Goal: Book appointment/travel/reservation

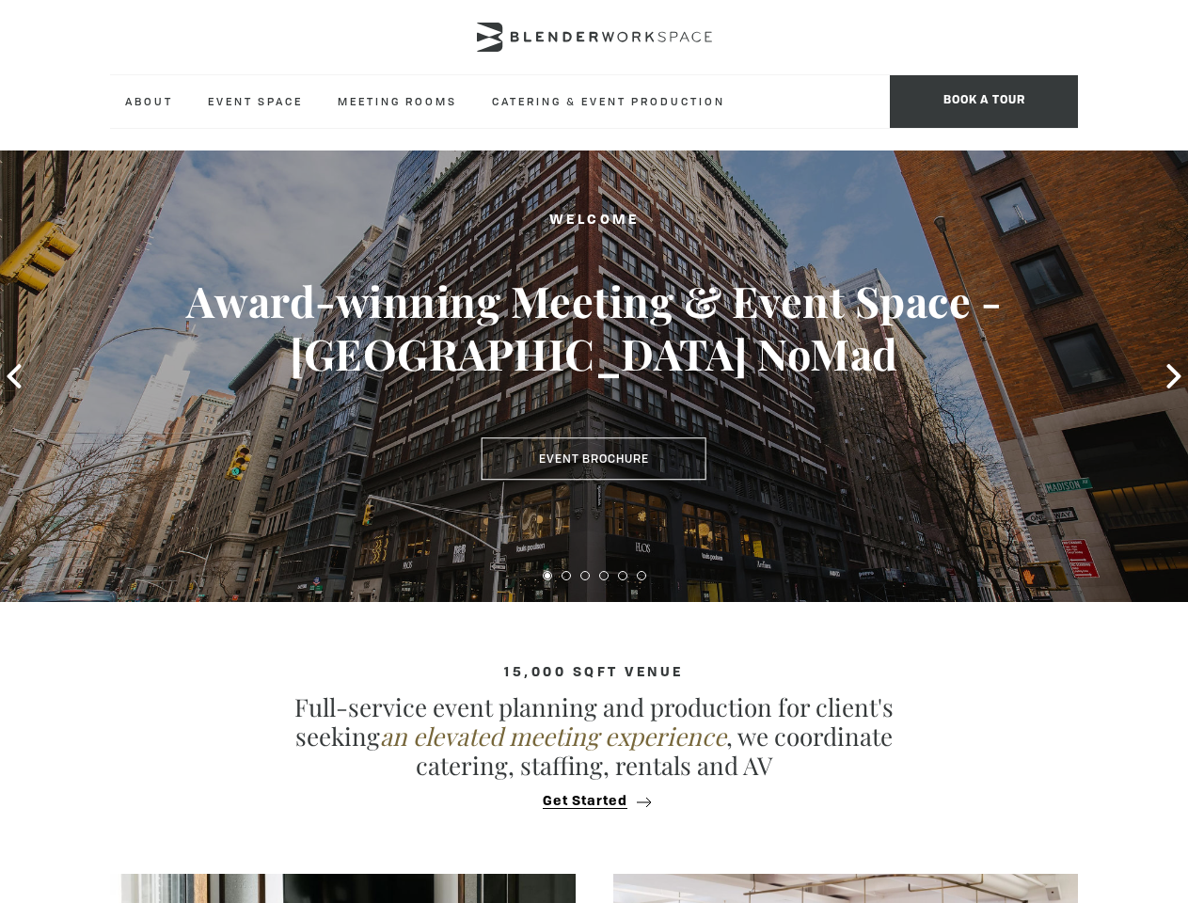
click at [984, 102] on span "BOOK A TOUR" at bounding box center [984, 101] width 188 height 53
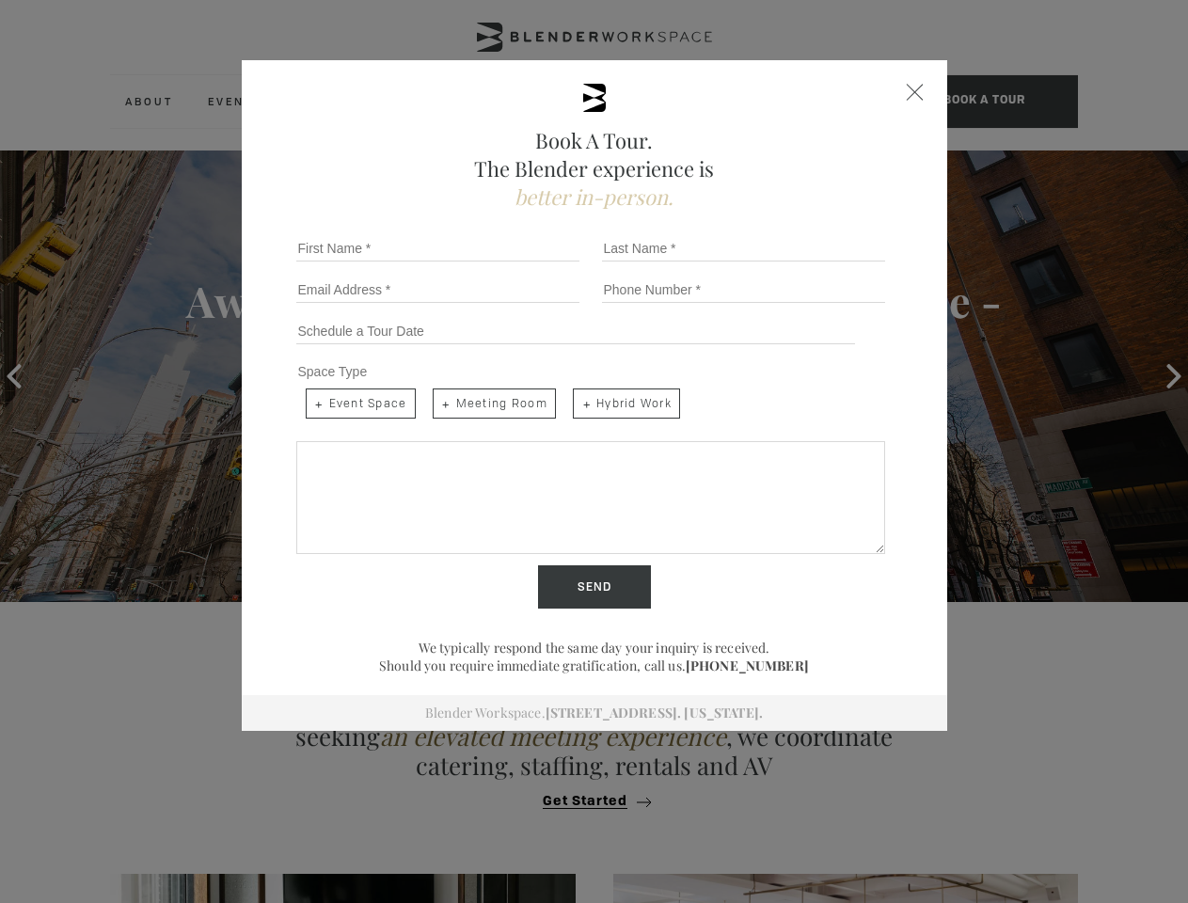
click at [14, 376] on icon at bounding box center [14, 376] width 14 height 24
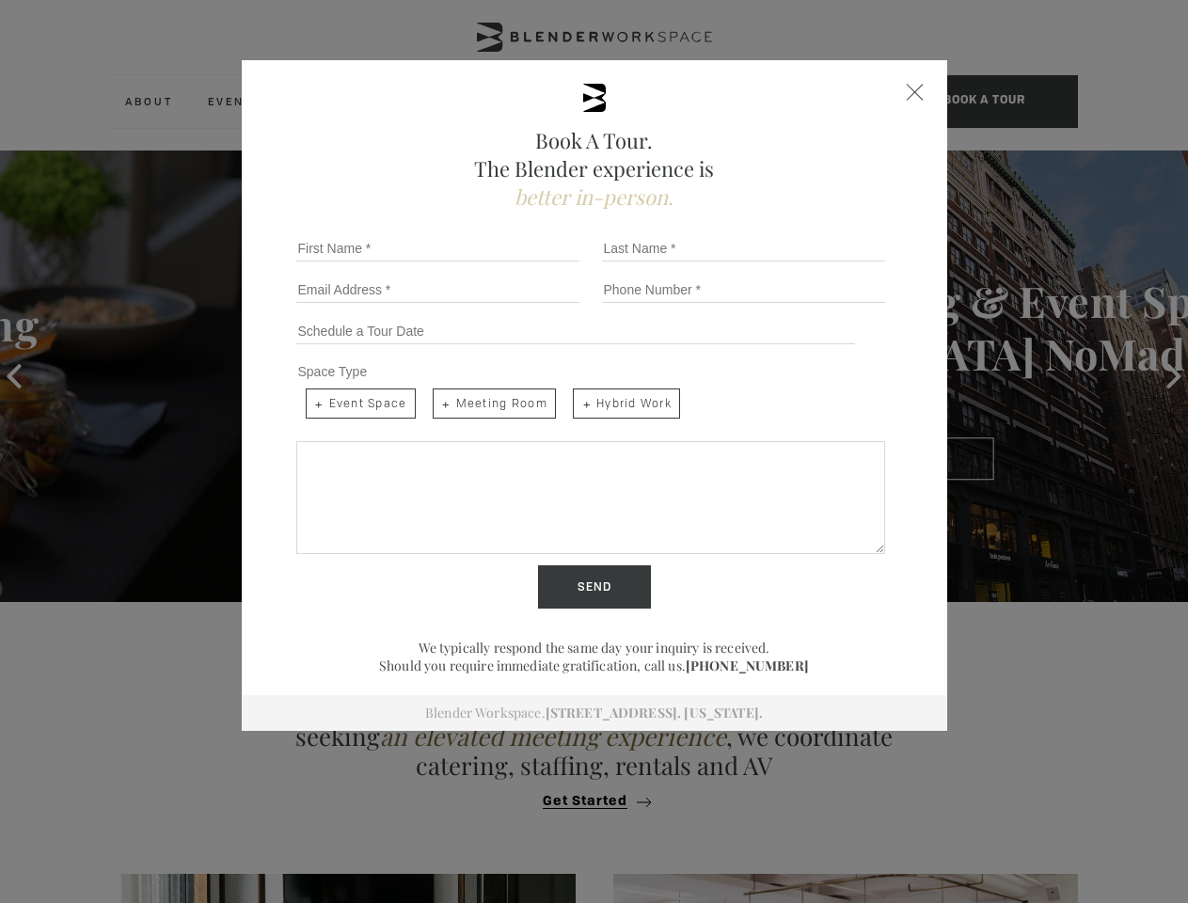
click at [548, 576] on div at bounding box center [594, 574] width 1188 height 17
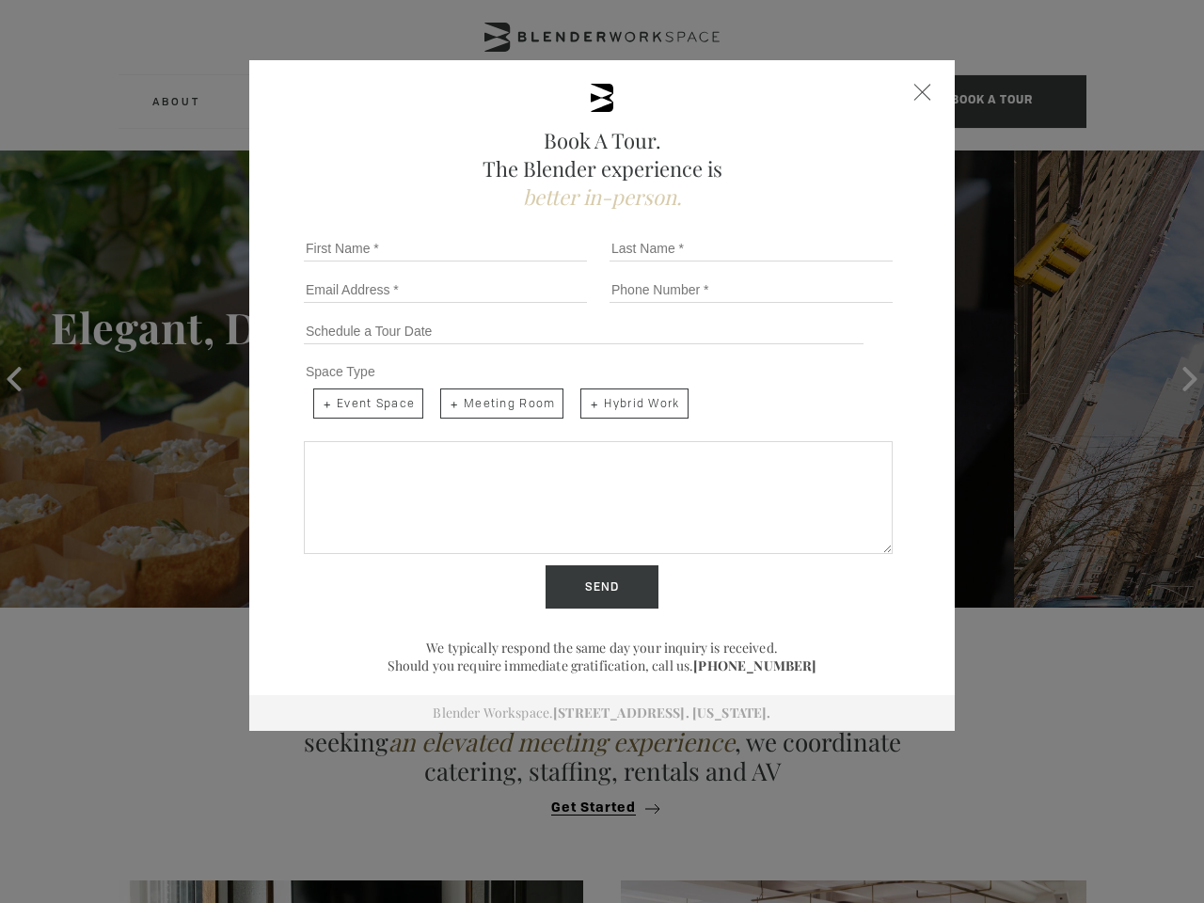
click at [566, 576] on div "Send" at bounding box center [602, 586] width 612 height 43
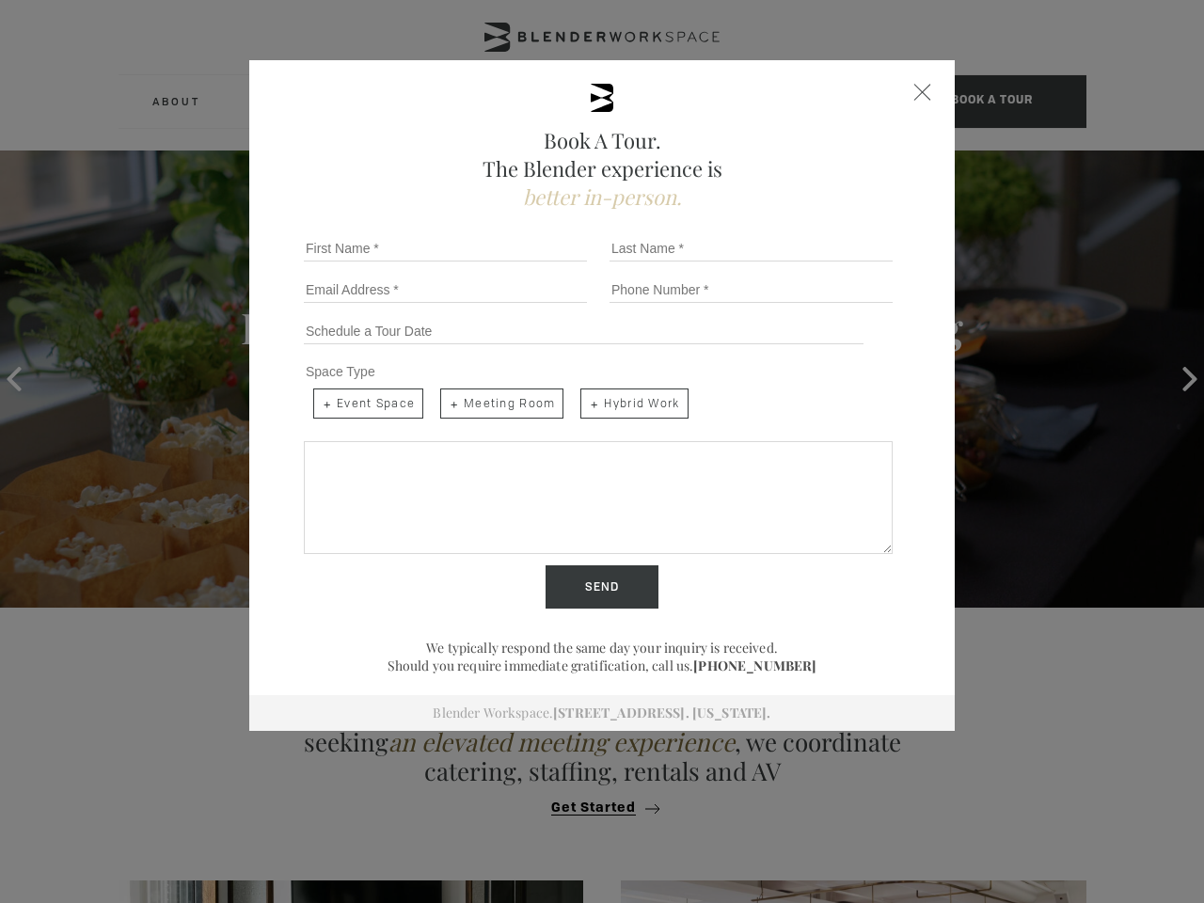
click at [585, 576] on div "Send" at bounding box center [602, 586] width 612 height 43
click at [604, 576] on input "Send" at bounding box center [602, 586] width 113 height 43
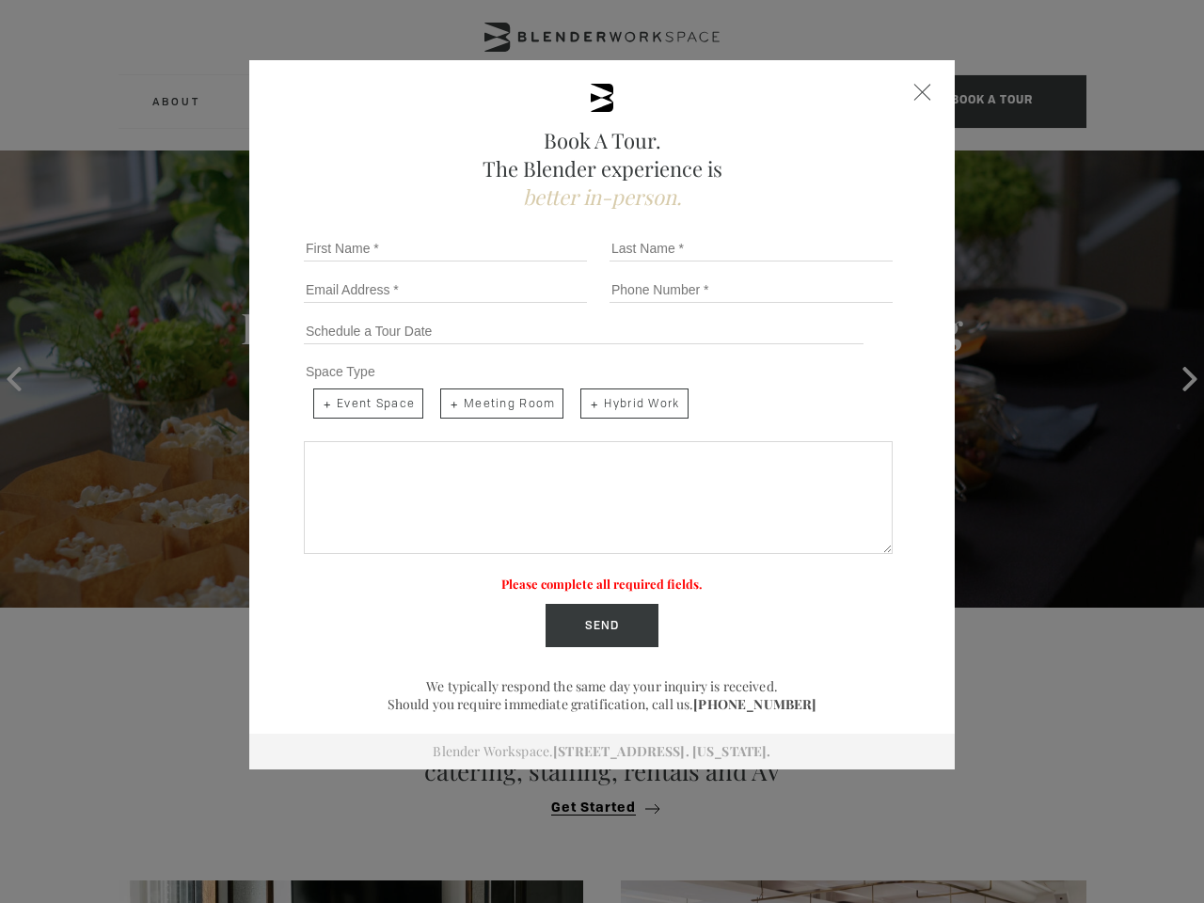
click at [623, 576] on label "Please complete all required fields." at bounding box center [601, 584] width 201 height 16
click at [642, 576] on label "Please complete all required fields." at bounding box center [601, 584] width 201 height 16
click at [594, 802] on div "Book A Tour. The Blender experience is better in-person. Team Size 1 2 3 4 5 6 …" at bounding box center [602, 451] width 1204 height 903
